Goal: Information Seeking & Learning: Learn about a topic

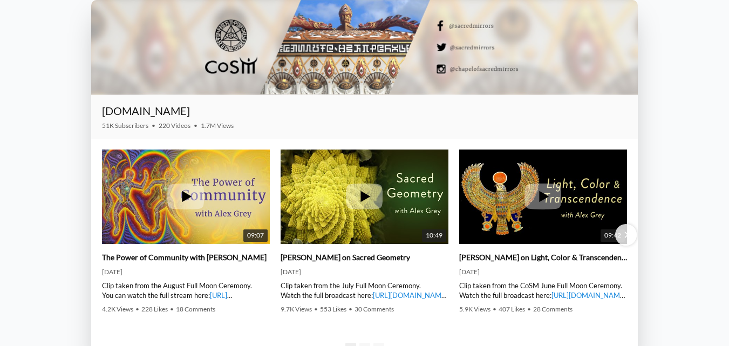
scroll to position [1067, 0]
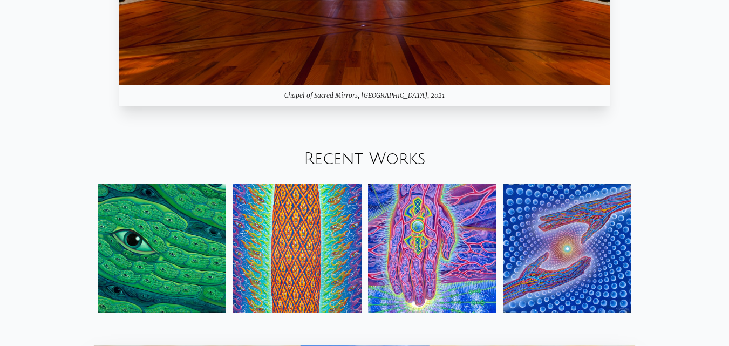
click at [527, 251] on img at bounding box center [567, 248] width 128 height 128
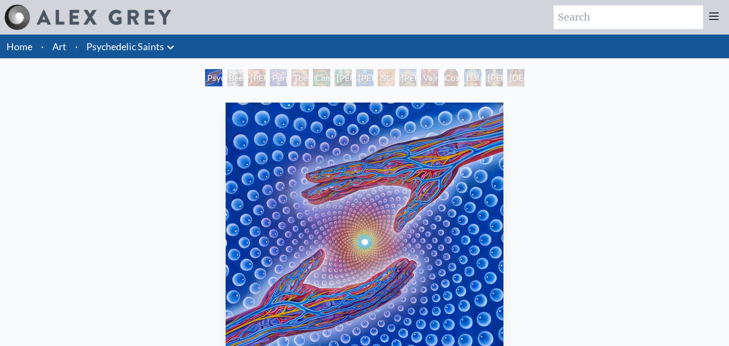
click at [168, 50] on icon at bounding box center [170, 47] width 13 height 13
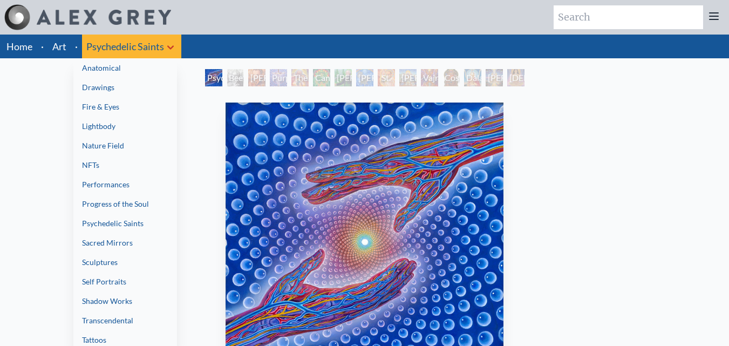
click at [112, 283] on link "Self Portraits" at bounding box center [125, 281] width 104 height 19
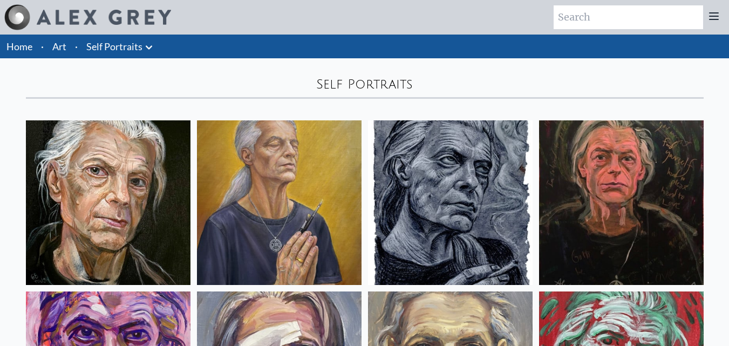
click at [133, 50] on link "Self Portraits" at bounding box center [114, 46] width 56 height 15
click at [146, 45] on icon at bounding box center [148, 47] width 13 height 13
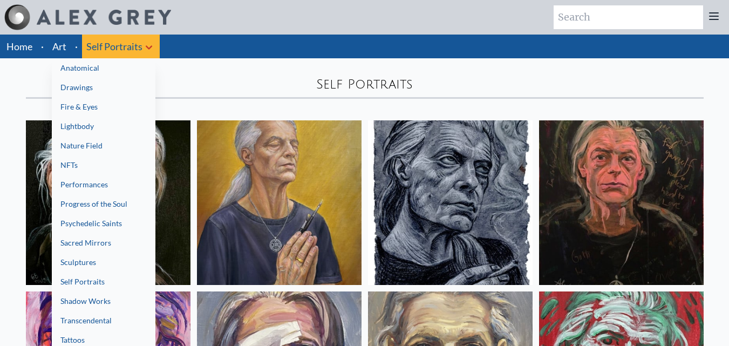
click at [94, 80] on link "Drawings" at bounding box center [104, 87] width 104 height 19
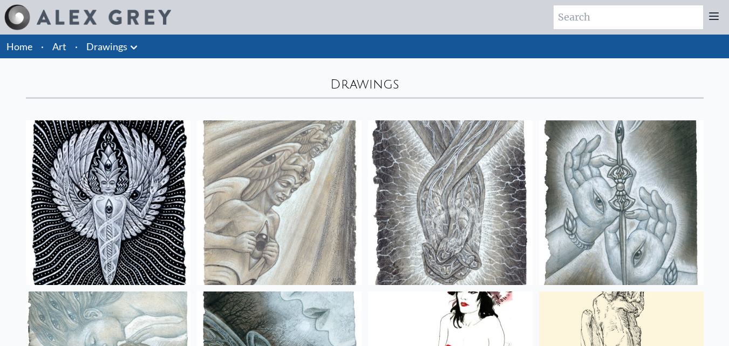
click at [132, 47] on icon at bounding box center [134, 47] width 6 height 4
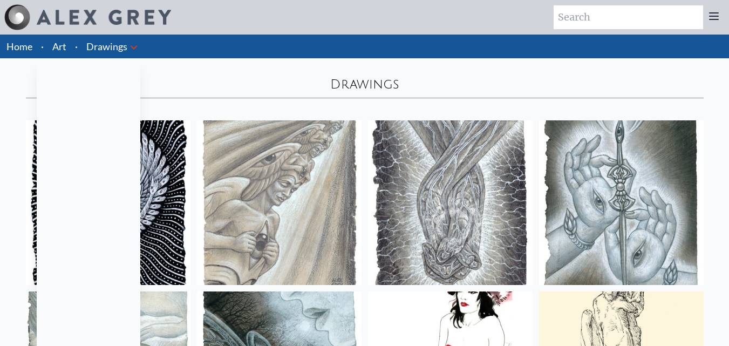
click at [90, 127] on link "Lightbody" at bounding box center [89, 125] width 104 height 19
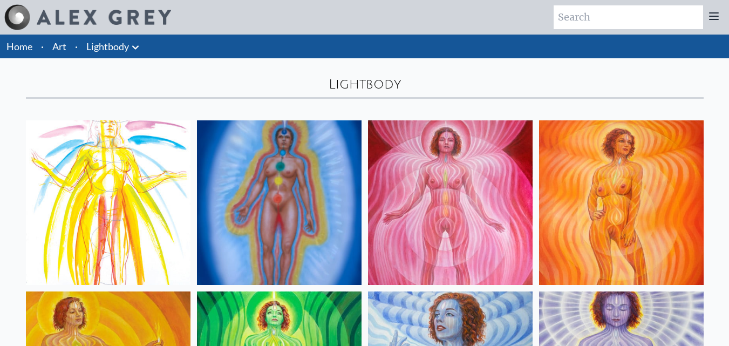
scroll to position [2, 0]
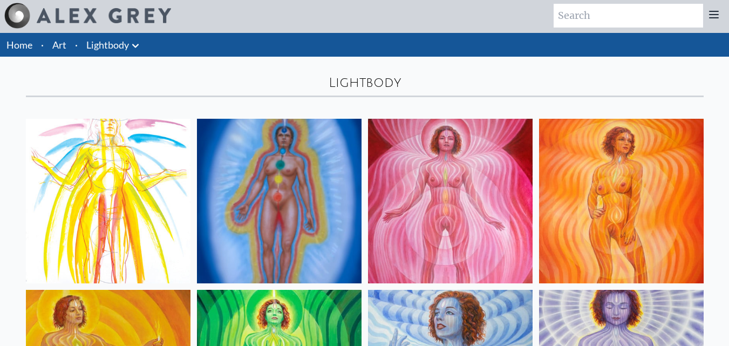
click at [123, 37] on li "Lightbody Anatomical Drawings" at bounding box center [114, 45] width 64 height 24
click at [131, 44] on icon at bounding box center [135, 45] width 13 height 13
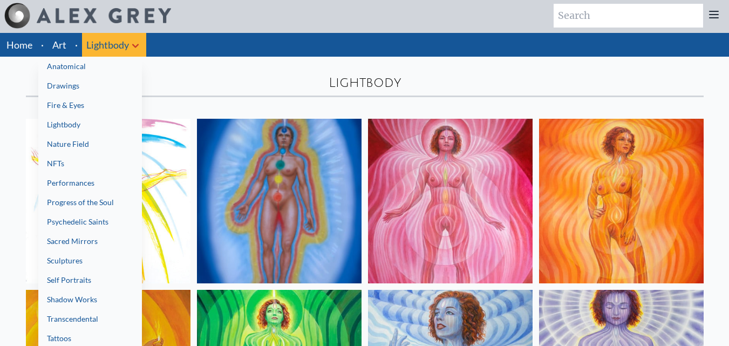
click at [64, 151] on link "Nature Field" at bounding box center [90, 143] width 104 height 19
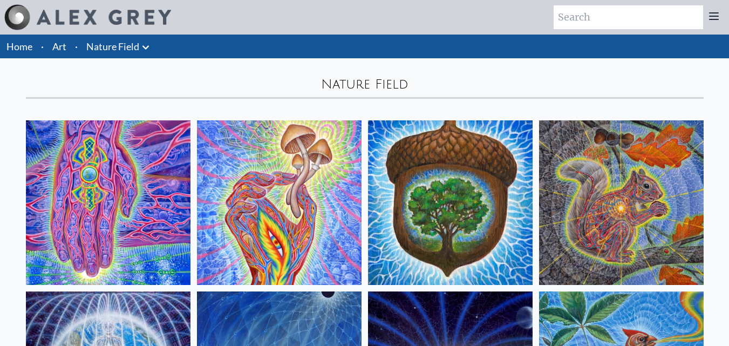
click at [132, 44] on link "Nature Field" at bounding box center [112, 46] width 53 height 15
click at [145, 46] on icon at bounding box center [145, 47] width 13 height 13
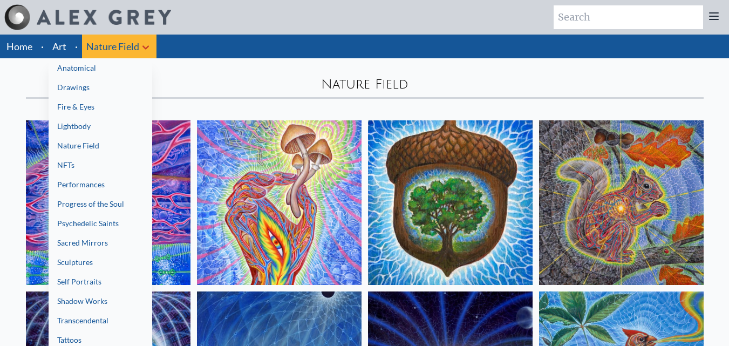
click at [80, 161] on link "NFTs" at bounding box center [101, 164] width 104 height 19
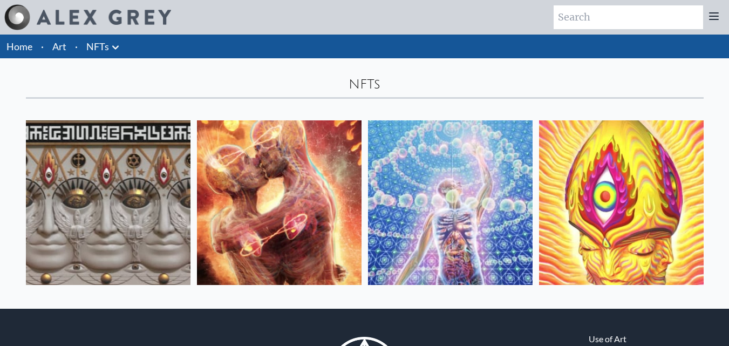
click at [105, 39] on link "NFTs" at bounding box center [97, 46] width 23 height 15
click at [120, 47] on icon at bounding box center [115, 47] width 13 height 13
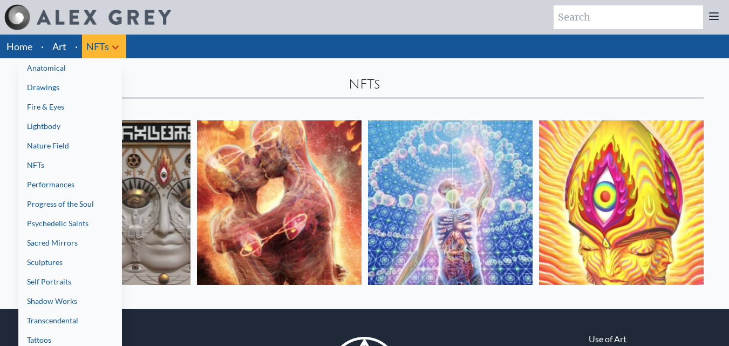
click at [68, 204] on link "Progress of the Soul" at bounding box center [70, 203] width 104 height 19
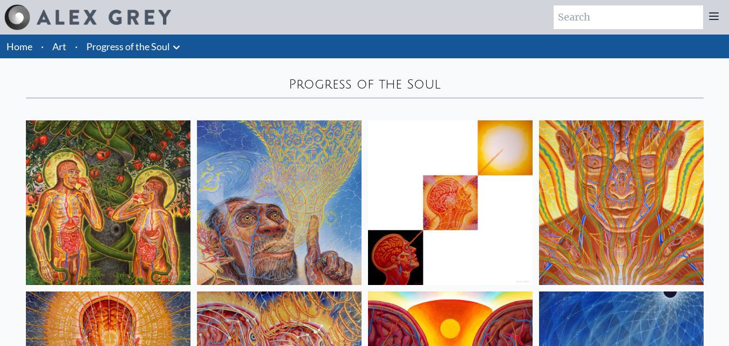
click at [173, 46] on icon at bounding box center [176, 47] width 13 height 13
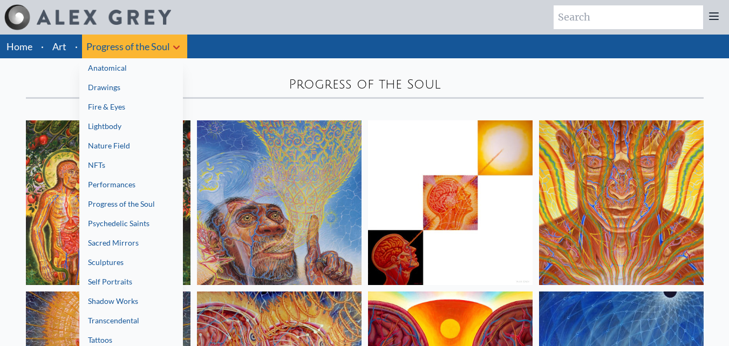
click at [105, 340] on link "Tattoos" at bounding box center [131, 339] width 104 height 19
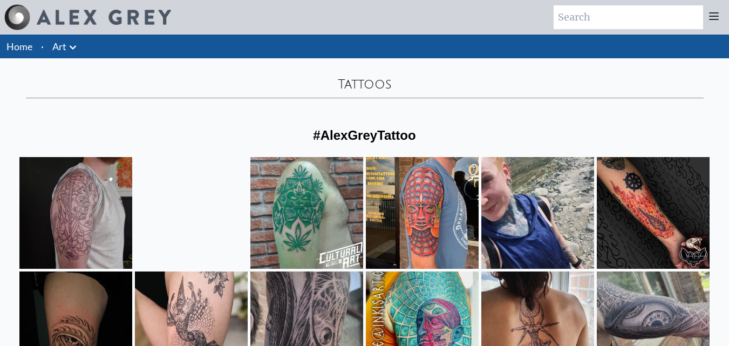
click at [60, 50] on link "Art" at bounding box center [59, 46] width 14 height 15
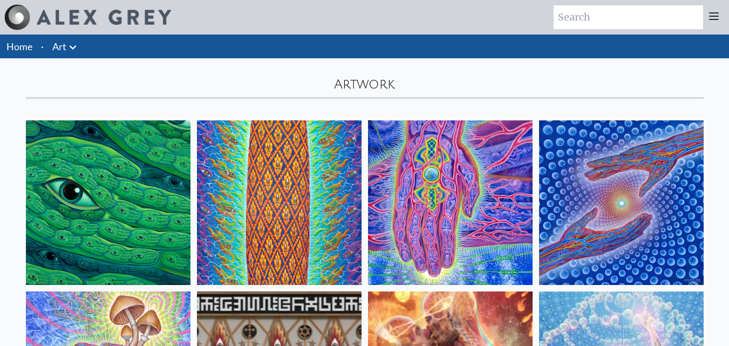
click at [73, 48] on icon at bounding box center [73, 47] width 6 height 4
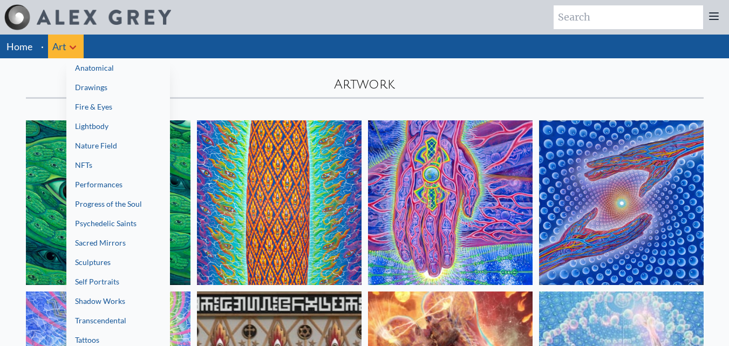
click at [108, 313] on link "Transcendental" at bounding box center [118, 320] width 104 height 19
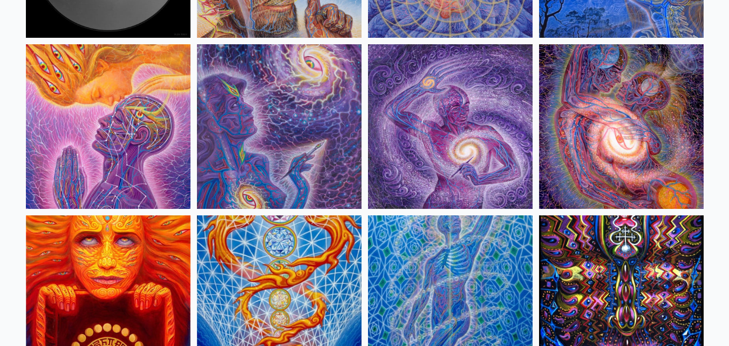
scroll to position [253, 0]
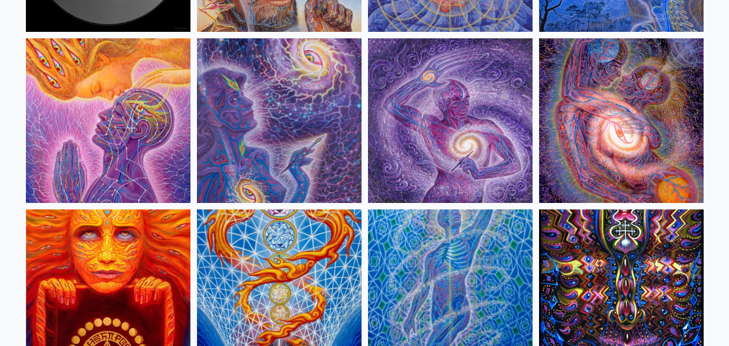
click at [626, 113] on img at bounding box center [621, 120] width 165 height 165
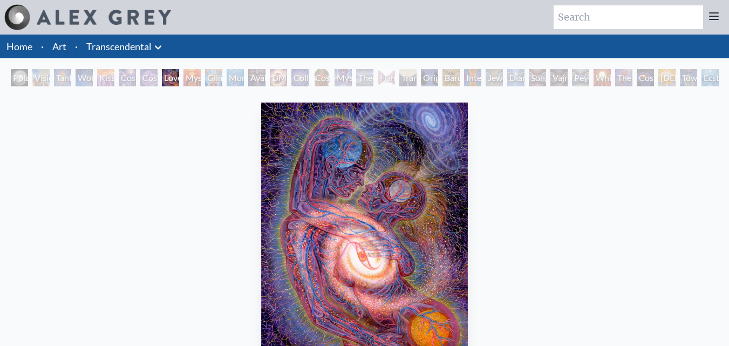
click at [161, 47] on icon at bounding box center [158, 47] width 13 height 13
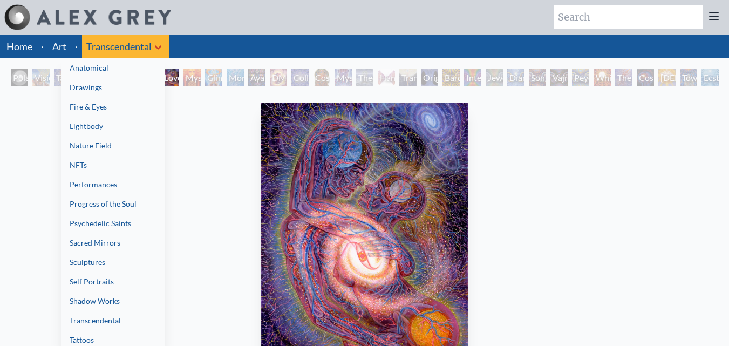
click at [91, 318] on link "Transcendental" at bounding box center [113, 320] width 104 height 19
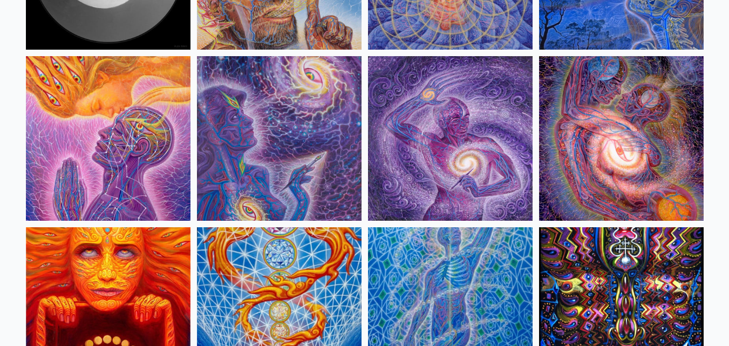
scroll to position [262, 0]
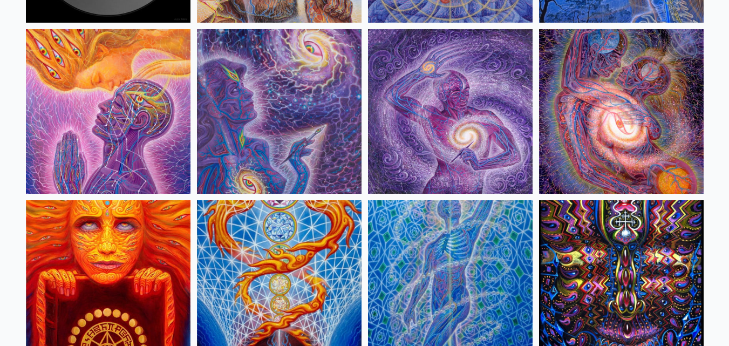
click at [636, 110] on img at bounding box center [621, 111] width 165 height 165
